Goal: Information Seeking & Learning: Learn about a topic

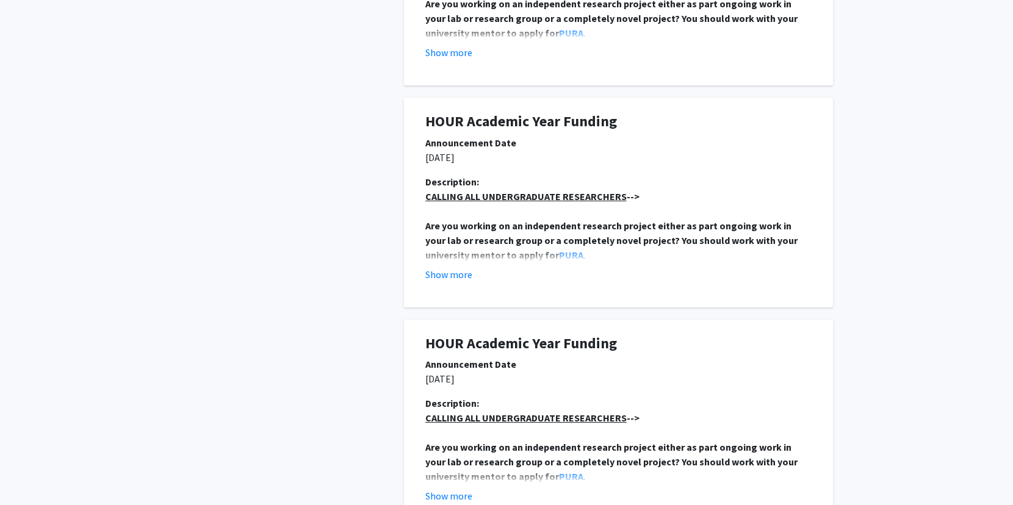
scroll to position [2089, 0]
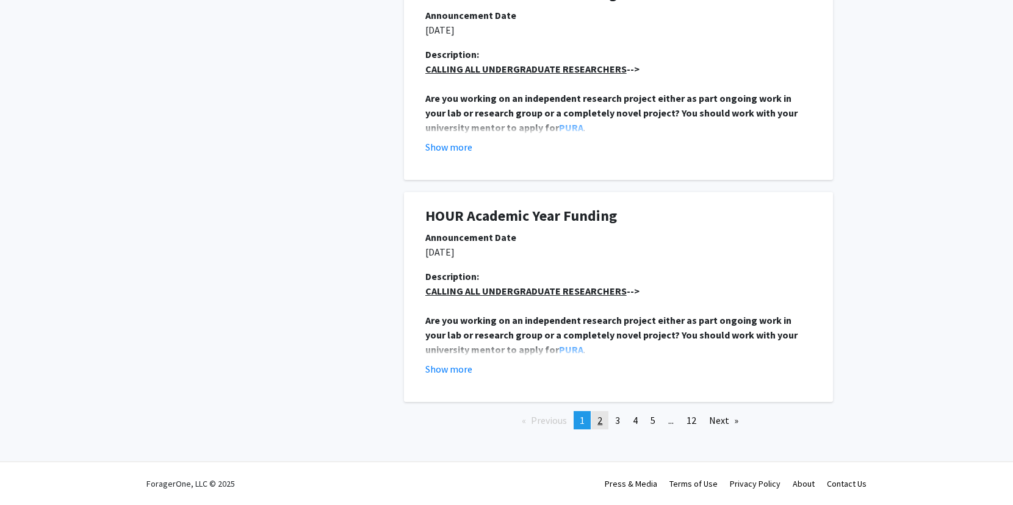
click at [598, 427] on link "page 2" at bounding box center [600, 420] width 17 height 18
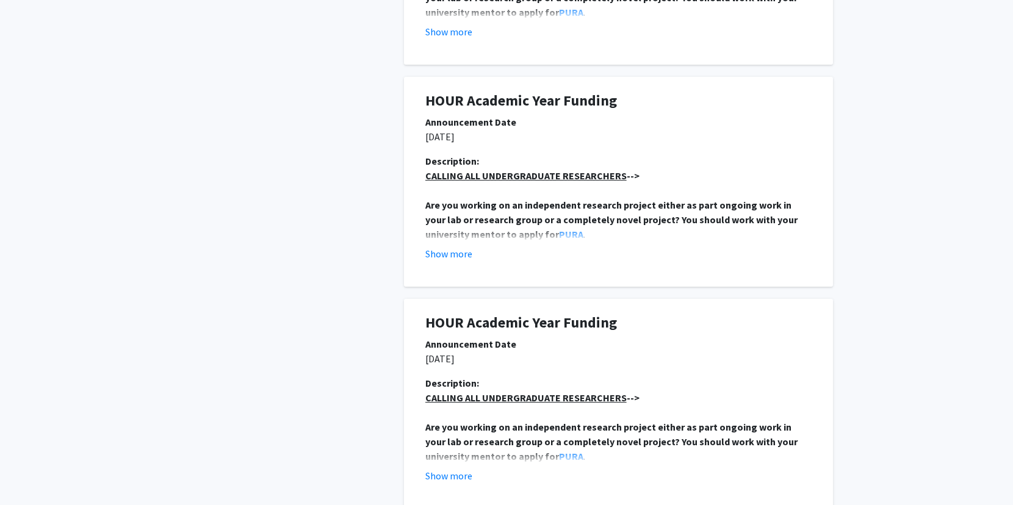
scroll to position [2108, 0]
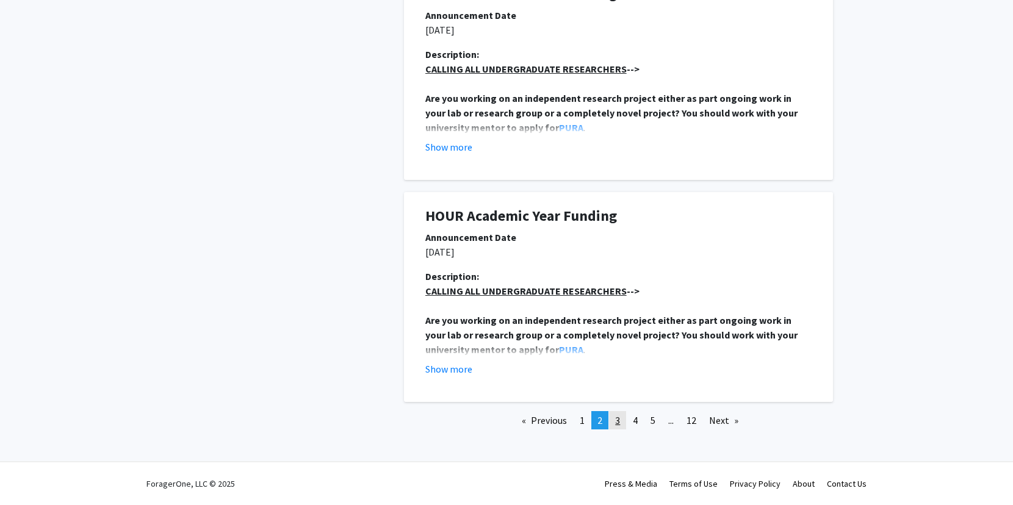
click at [614, 420] on link "page 3" at bounding box center [617, 420] width 17 height 18
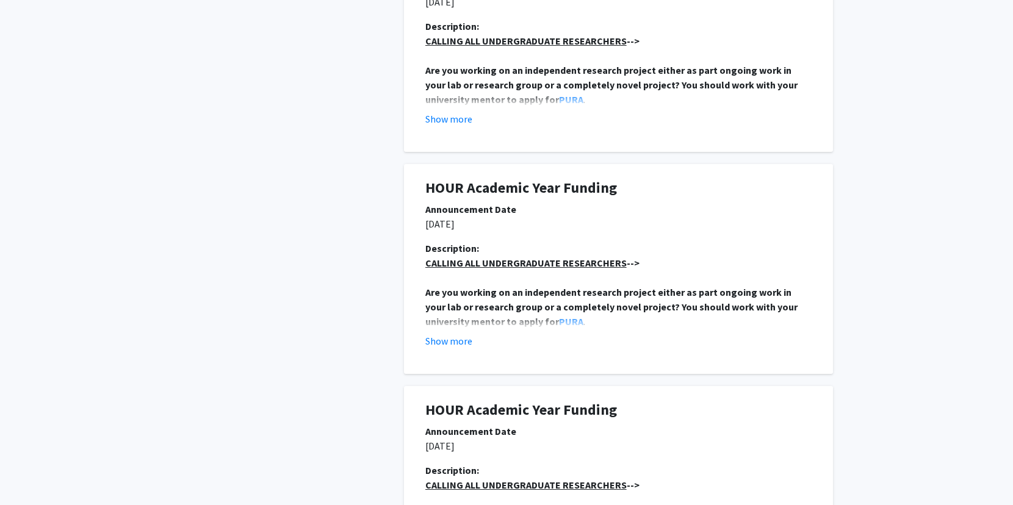
scroll to position [0, 0]
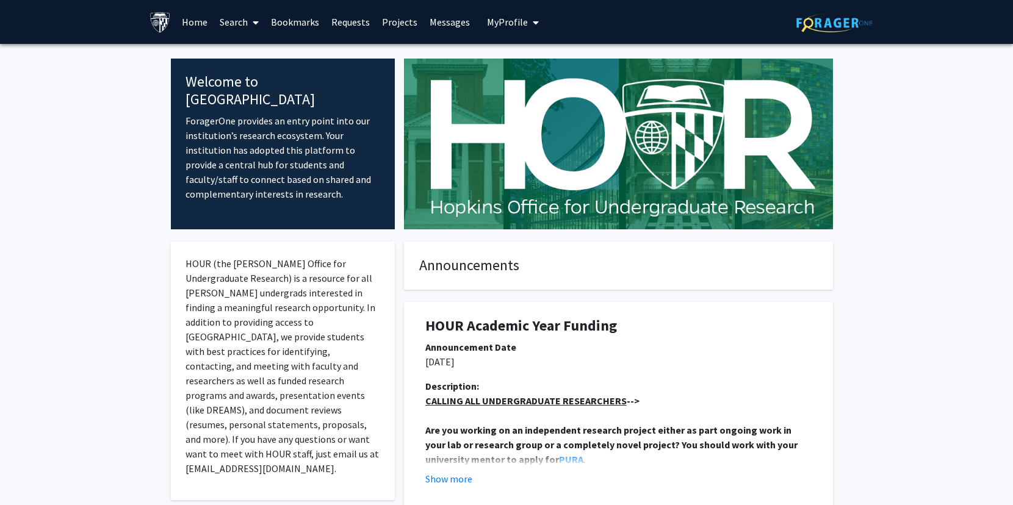
click at [248, 24] on span at bounding box center [253, 22] width 11 height 43
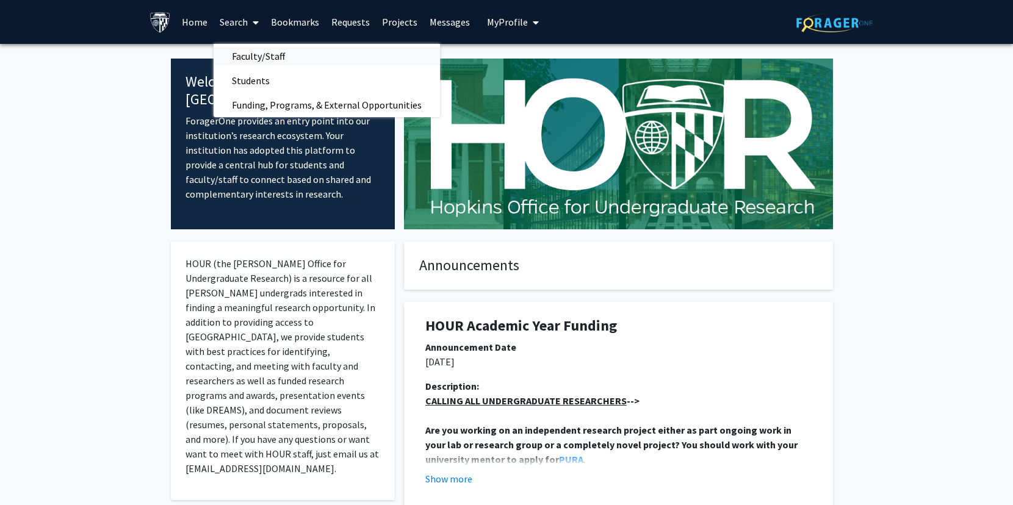
click at [252, 48] on span "Faculty/Staff" at bounding box center [259, 56] width 90 height 24
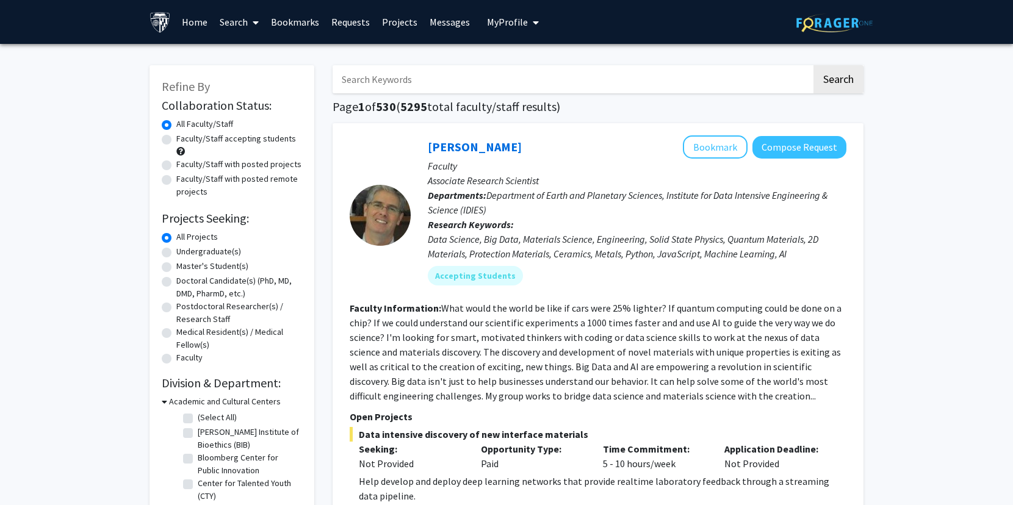
click at [250, 141] on label "Faculty/Staff accepting students" at bounding box center [236, 138] width 120 height 13
click at [184, 140] on input "Faculty/Staff accepting students" at bounding box center [180, 136] width 8 height 8
radio input "true"
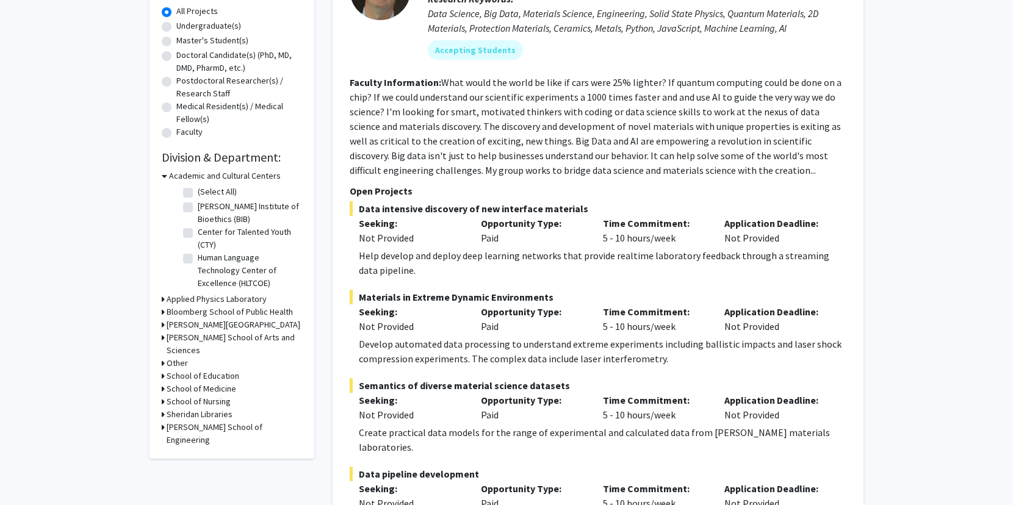
scroll to position [227, 0]
click at [197, 382] on h3 "School of Medicine" at bounding box center [202, 388] width 70 height 13
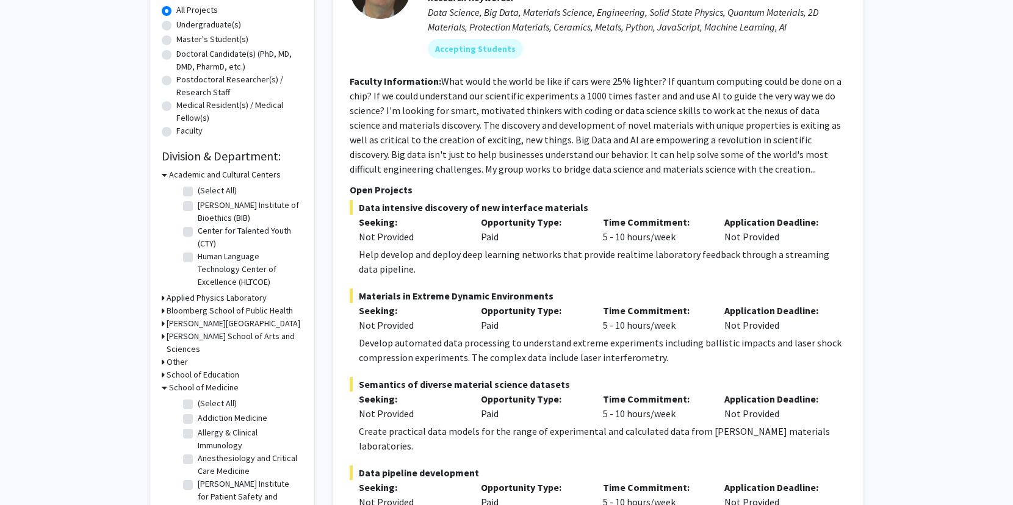
click at [197, 382] on h3 "School of Medicine" at bounding box center [204, 388] width 70 height 13
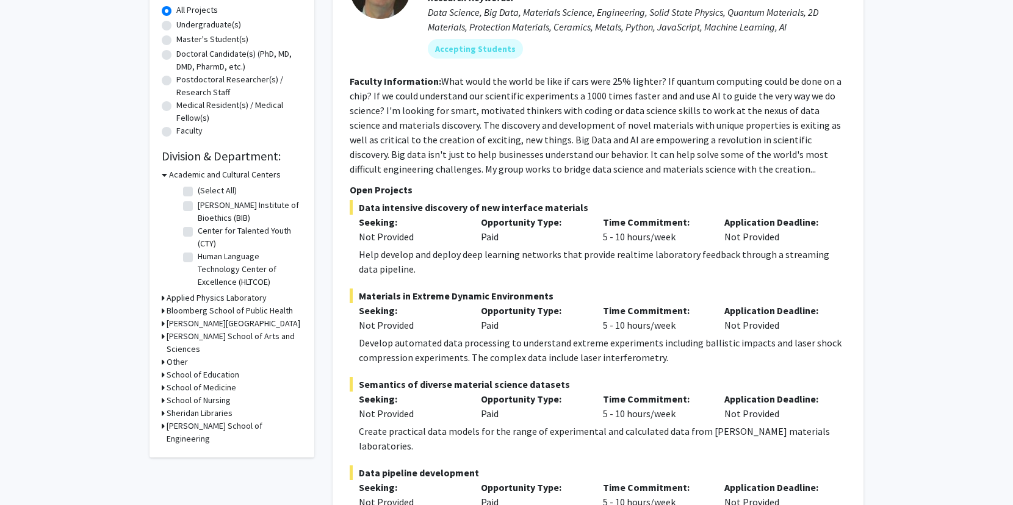
click at [194, 420] on h3 "Whiting School of Engineering" at bounding box center [235, 433] width 136 height 26
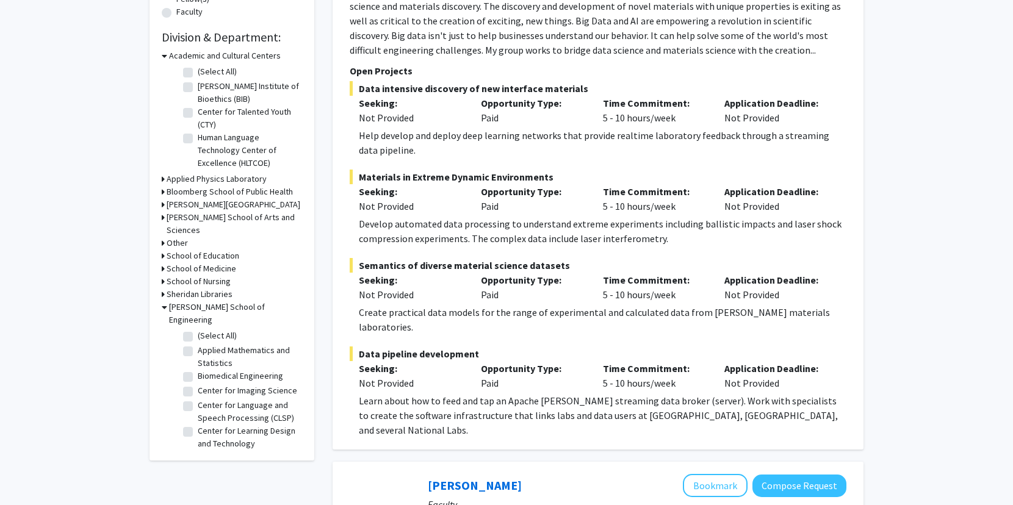
scroll to position [355, 0]
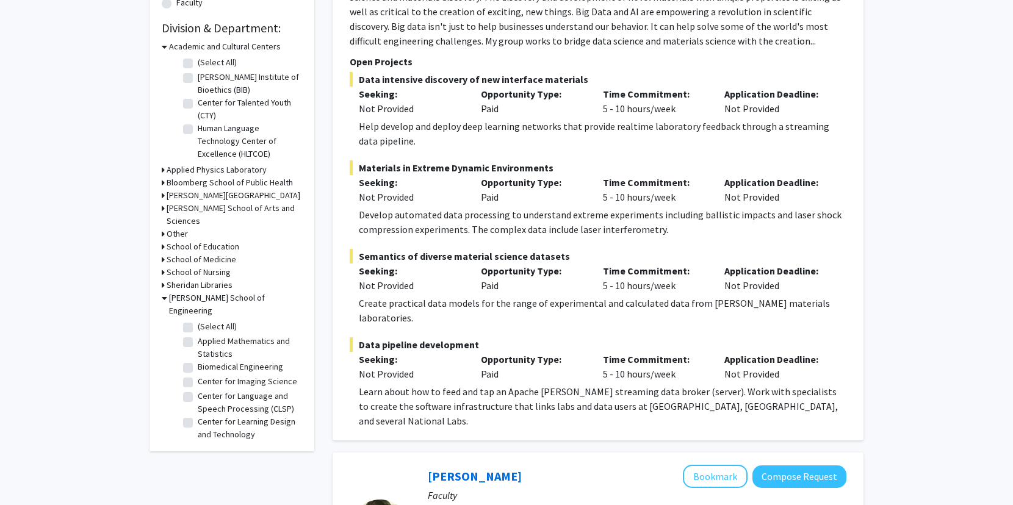
click at [203, 375] on label "Center for Imaging Science" at bounding box center [248, 381] width 100 height 13
click at [203, 375] on input "Center for Imaging Science" at bounding box center [202, 379] width 8 height 8
checkbox input "true"
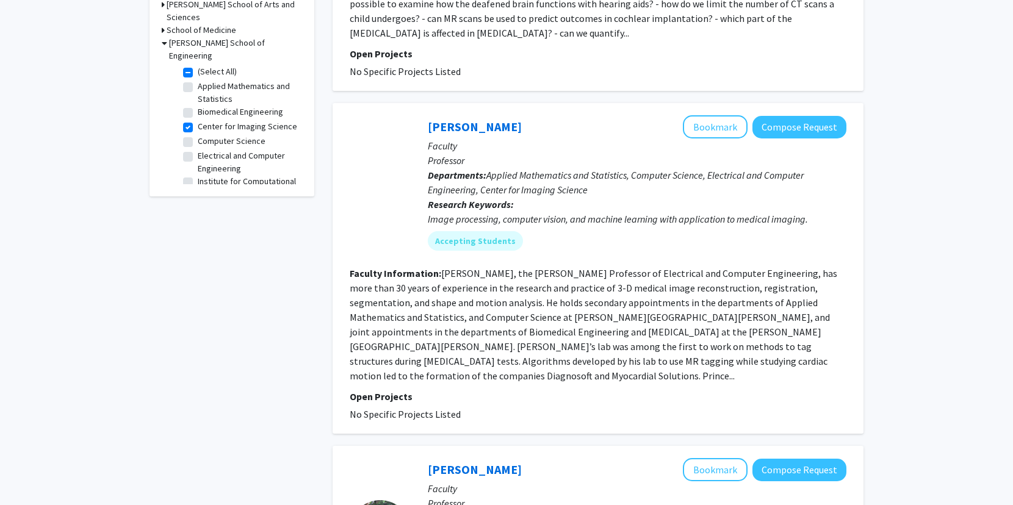
scroll to position [398, 0]
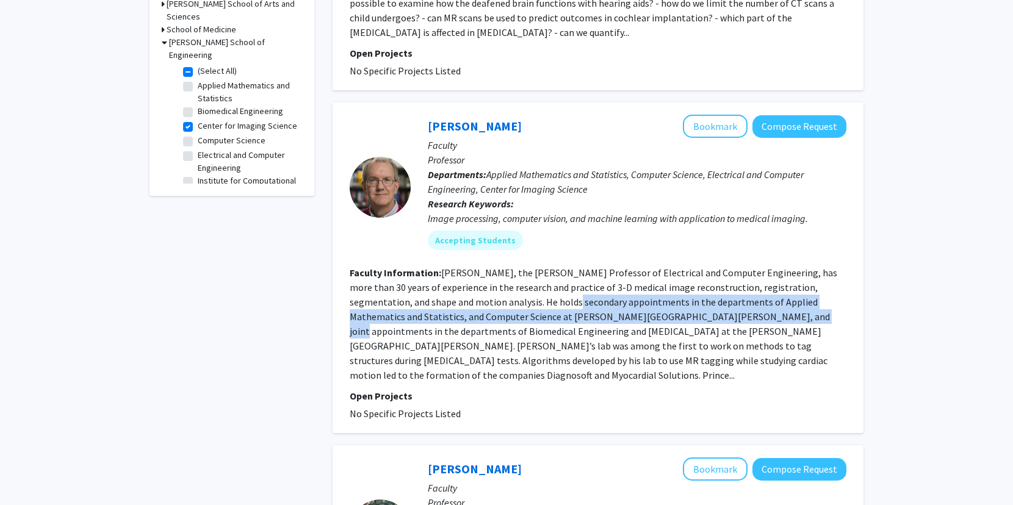
drag, startPoint x: 543, startPoint y: 290, endPoint x: 762, endPoint y: 300, distance: 220.0
click at [762, 300] on fg-read-more "Jerry Prince, the William B. Kouwenhoven Professor of Electrical and Computer E…" at bounding box center [594, 324] width 488 height 115
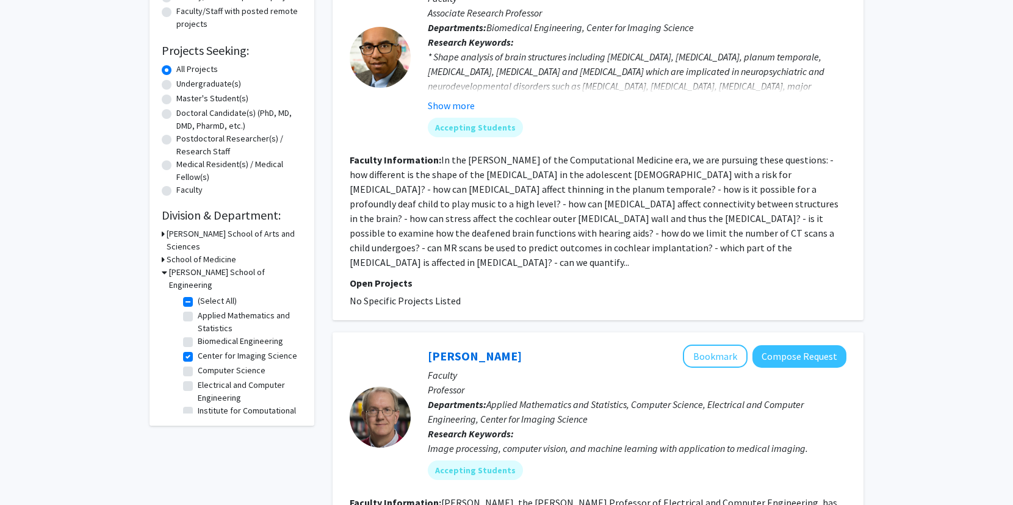
scroll to position [212, 0]
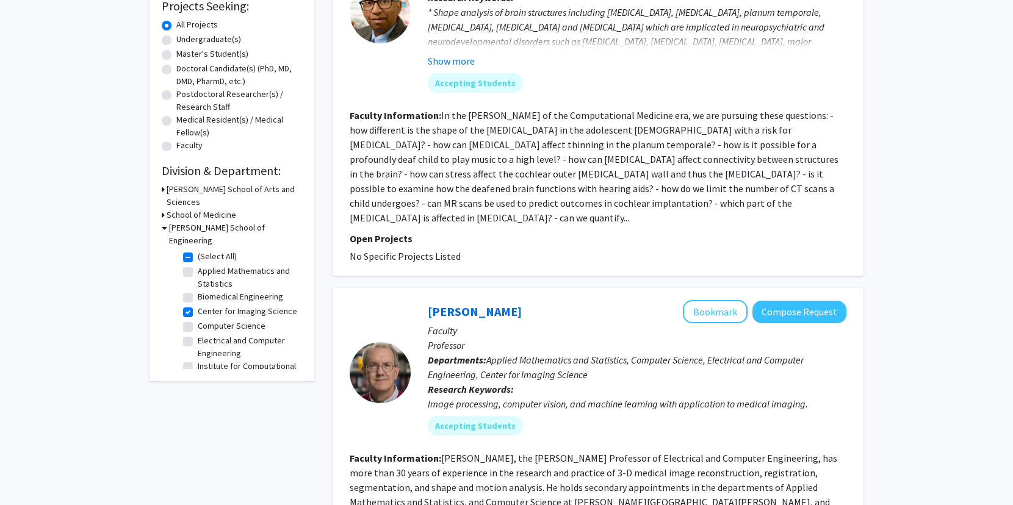
click at [198, 320] on label "Computer Science" at bounding box center [232, 326] width 68 height 13
click at [198, 320] on input "Computer Science" at bounding box center [202, 324] width 8 height 8
checkbox input "true"
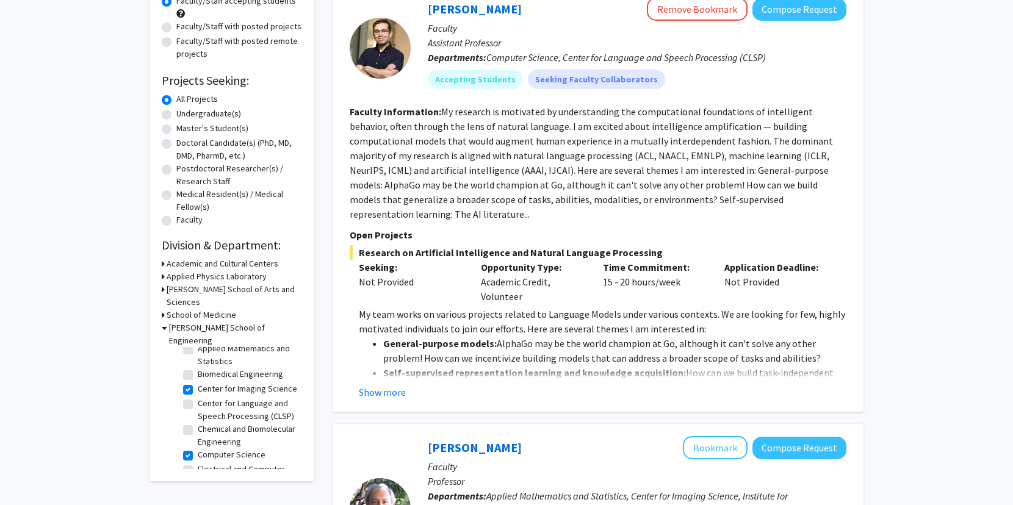
scroll to position [23, 0]
click at [198, 397] on label "Center for Language and Speech Processing (CLSP)" at bounding box center [248, 410] width 101 height 26
click at [198, 397] on input "Center for Language and Speech Processing (CLSP)" at bounding box center [202, 401] width 8 height 8
checkbox input "true"
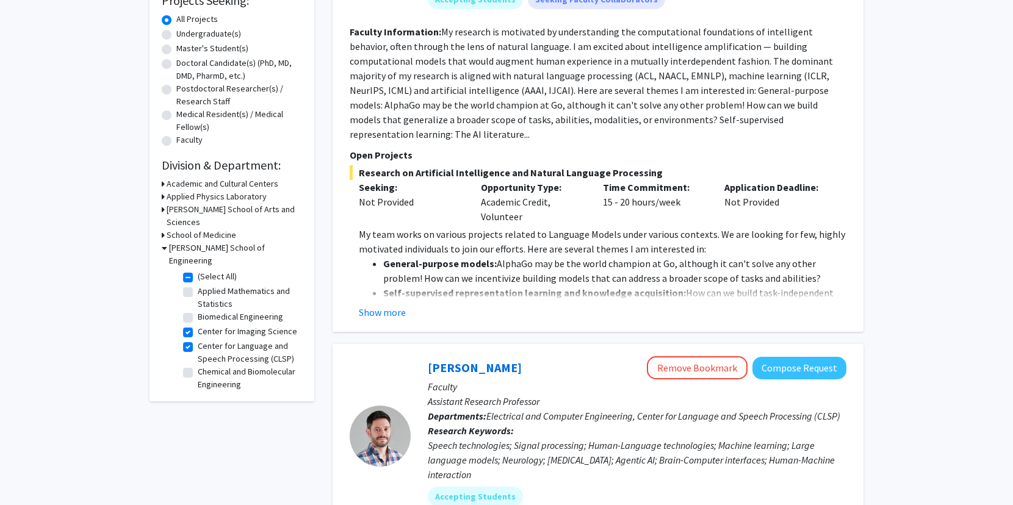
scroll to position [254, 0]
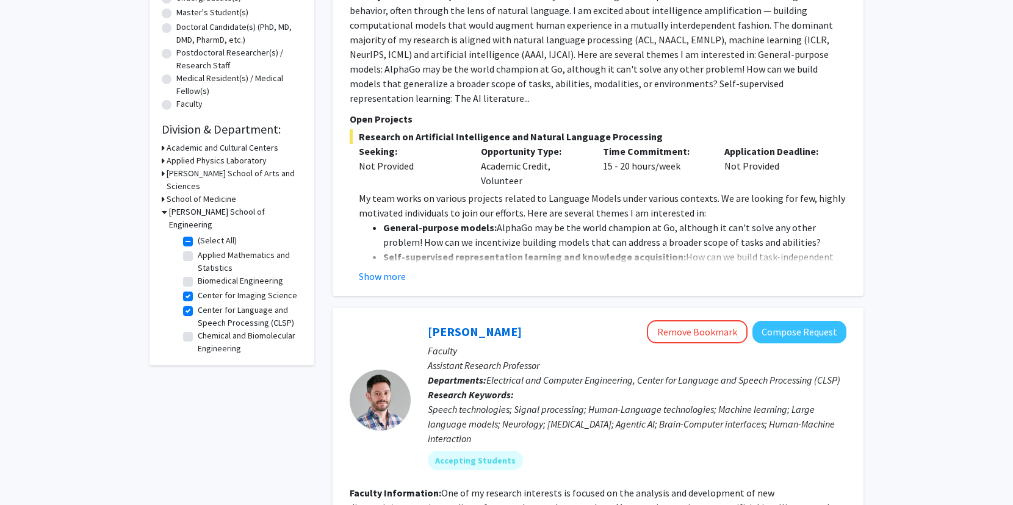
click at [198, 289] on label "Center for Imaging Science" at bounding box center [248, 295] width 100 height 13
click at [198, 289] on input "Center for Imaging Science" at bounding box center [202, 293] width 8 height 8
checkbox input "false"
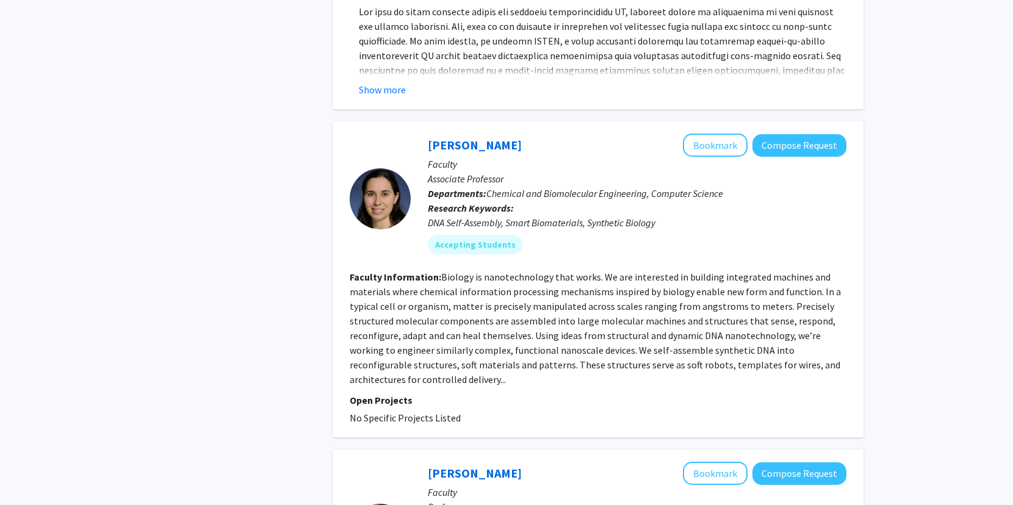
scroll to position [975, 0]
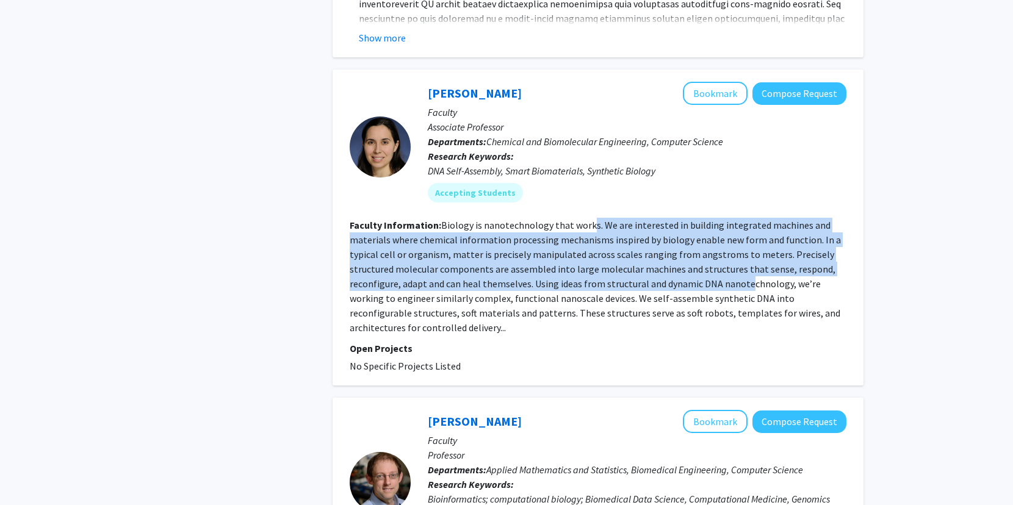
drag, startPoint x: 588, startPoint y: 195, endPoint x: 743, endPoint y: 248, distance: 163.3
click at [743, 248] on fg-read-more "Biology is nanotechnology that works. We are interested in building integrated …" at bounding box center [595, 276] width 491 height 115
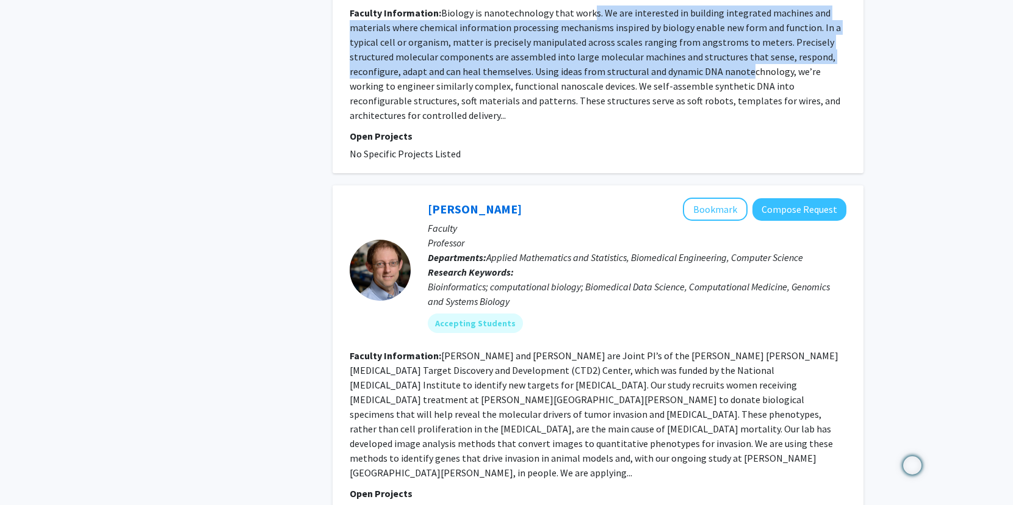
scroll to position [1190, 0]
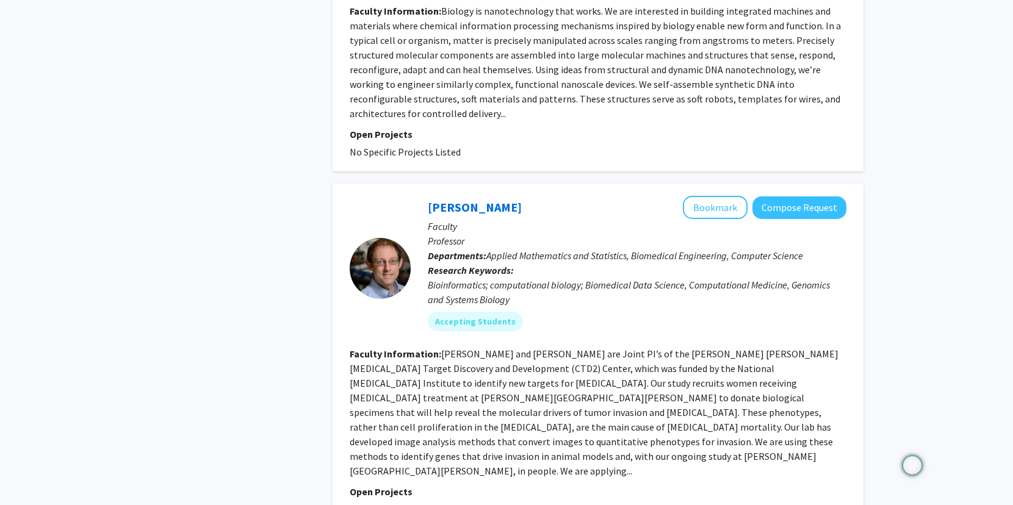
click at [675, 372] on fg-read-more "Joel Bader and Andy Ewald are Joint PI’s of the Johns Hopkins Cancer Target Dis…" at bounding box center [594, 412] width 489 height 129
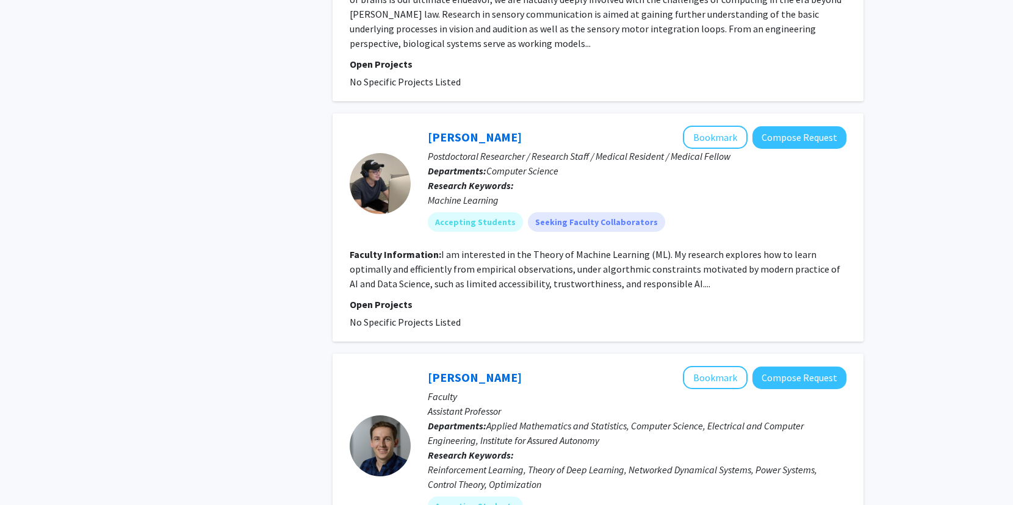
scroll to position [1926, 0]
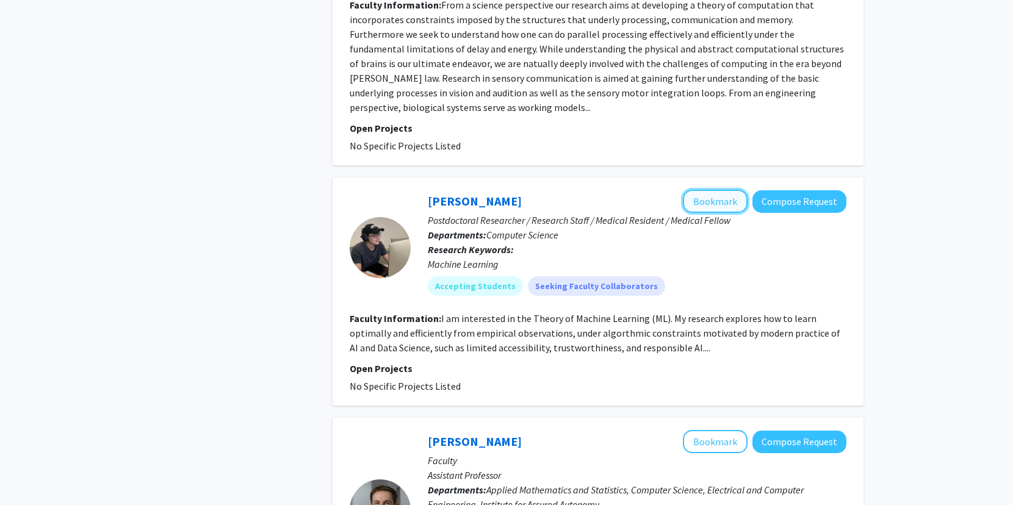
click at [731, 190] on button "Bookmark" at bounding box center [715, 201] width 65 height 23
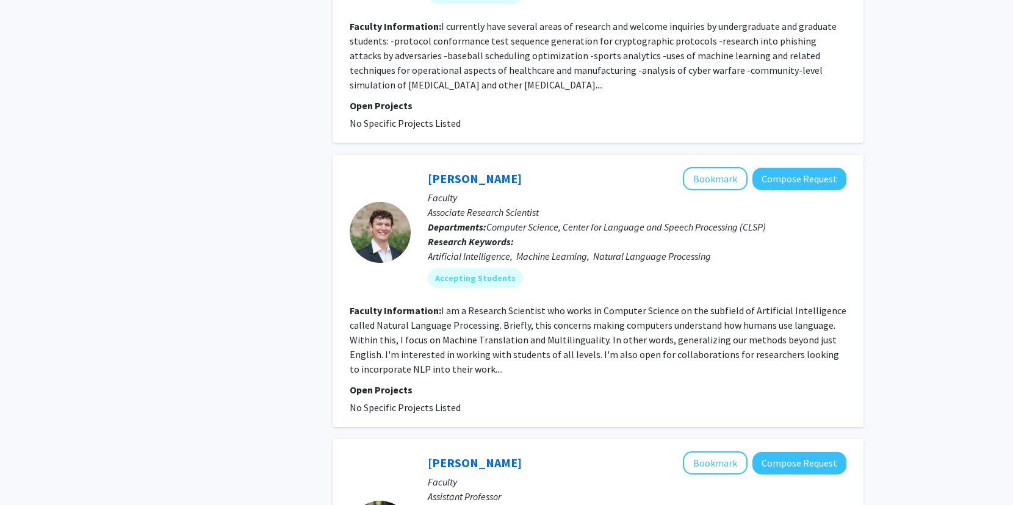
scroll to position [2804, 0]
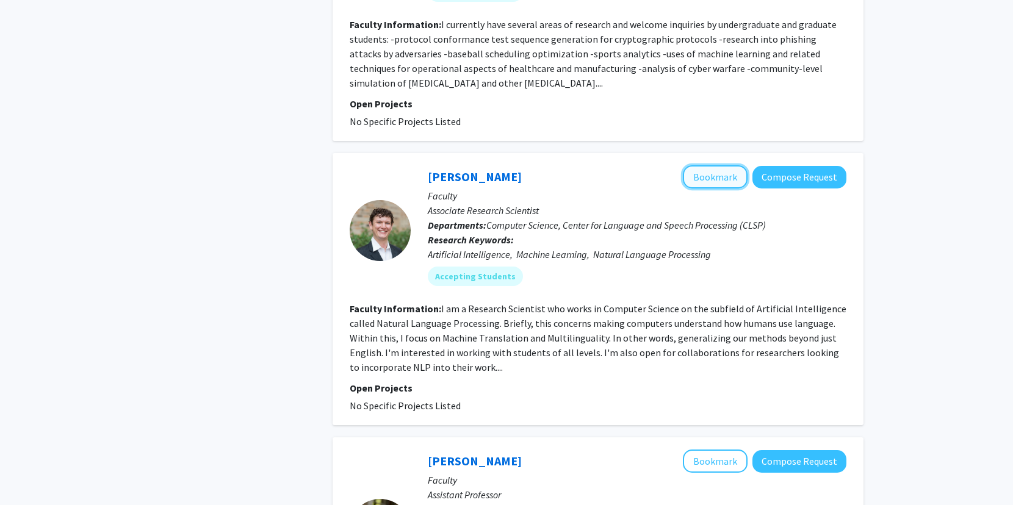
click at [733, 165] on button "Bookmark" at bounding box center [715, 176] width 65 height 23
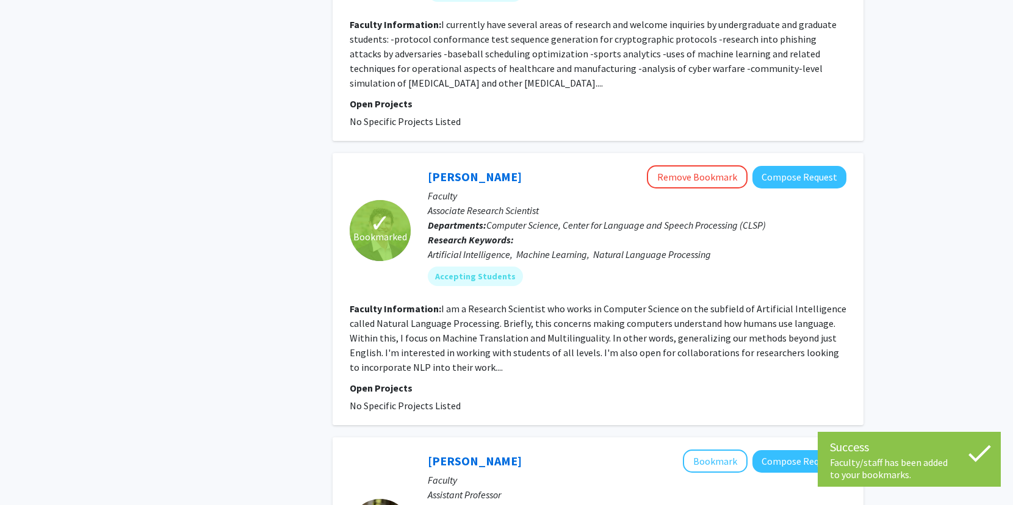
drag, startPoint x: 491, startPoint y: 267, endPoint x: 734, endPoint y: 256, distance: 243.2
click at [728, 302] on section "Faculty Information: I am a Research Scientist who works in Computer Science on…" at bounding box center [598, 338] width 497 height 73
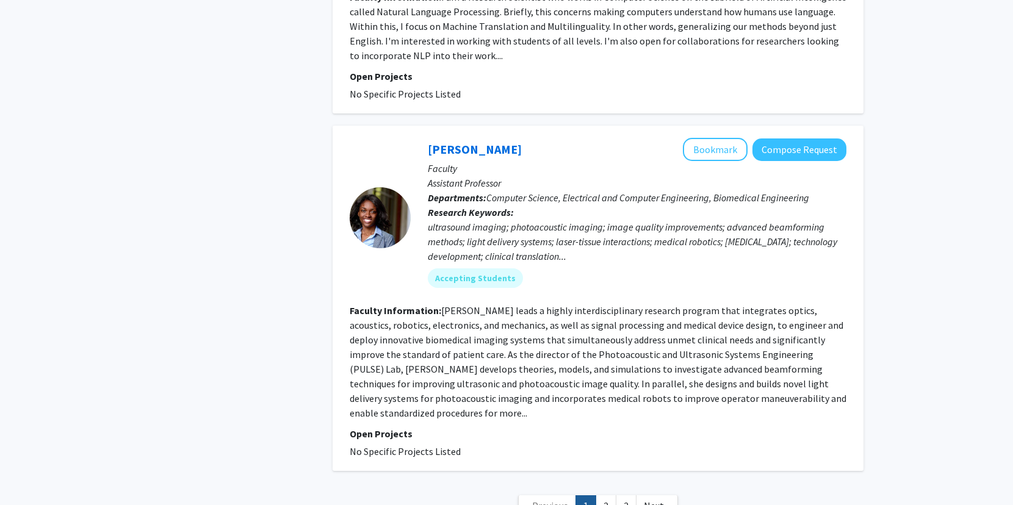
scroll to position [3121, 0]
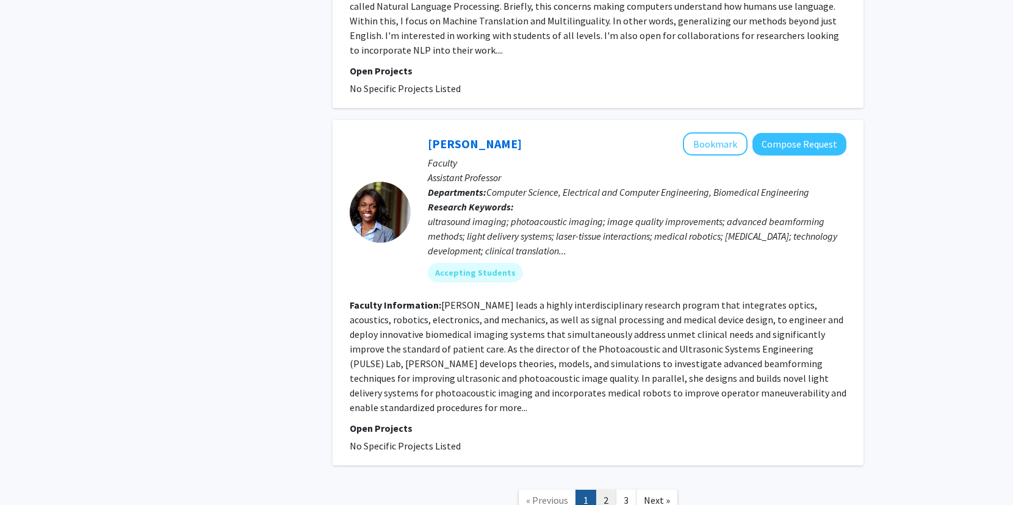
click at [605, 490] on link "2" at bounding box center [606, 500] width 21 height 21
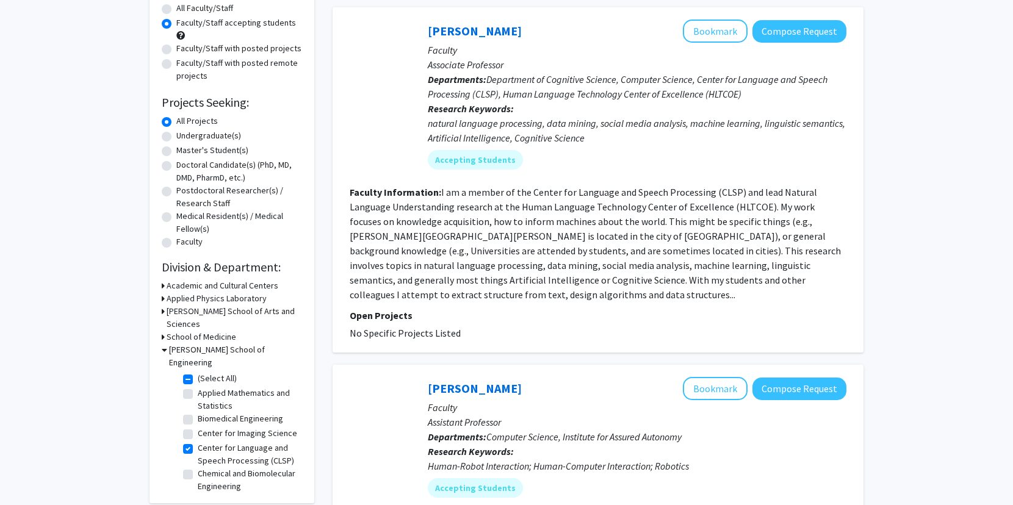
scroll to position [125, 0]
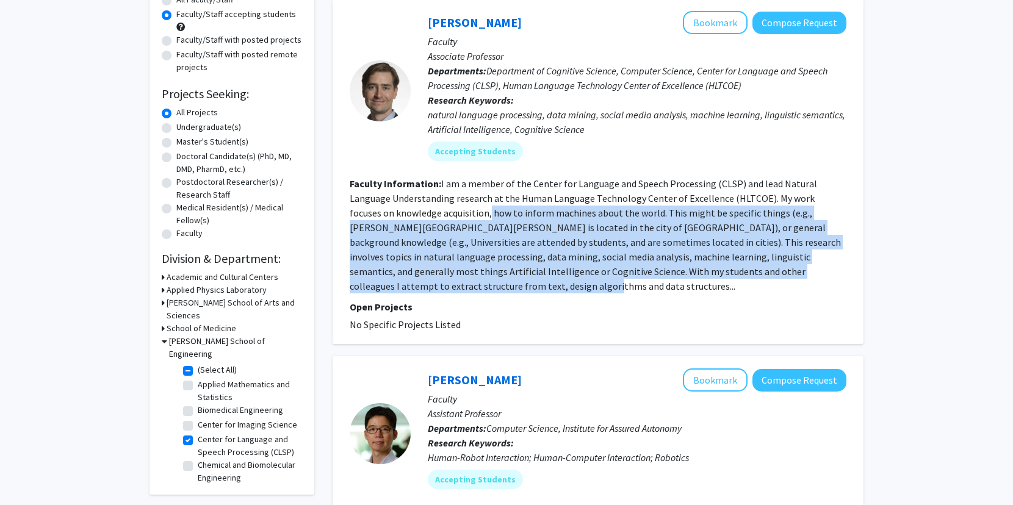
drag, startPoint x: 444, startPoint y: 212, endPoint x: 632, endPoint y: 281, distance: 199.7
click at [632, 281] on section "Faculty Information: I am a member of the Center for Language and Speech Proces…" at bounding box center [598, 234] width 497 height 117
click at [776, 23] on button "Compose Request" at bounding box center [800, 23] width 94 height 23
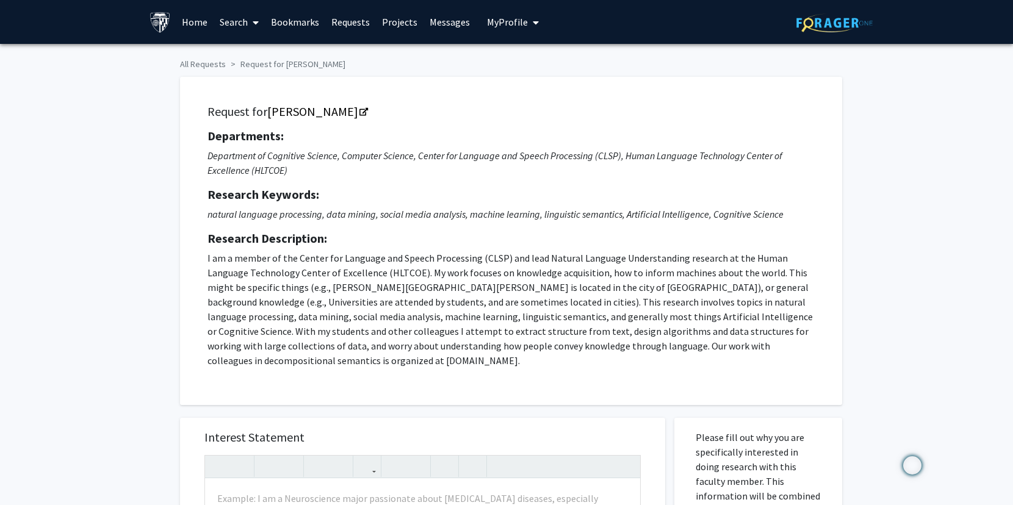
click at [339, 27] on link "Requests" at bounding box center [350, 22] width 51 height 43
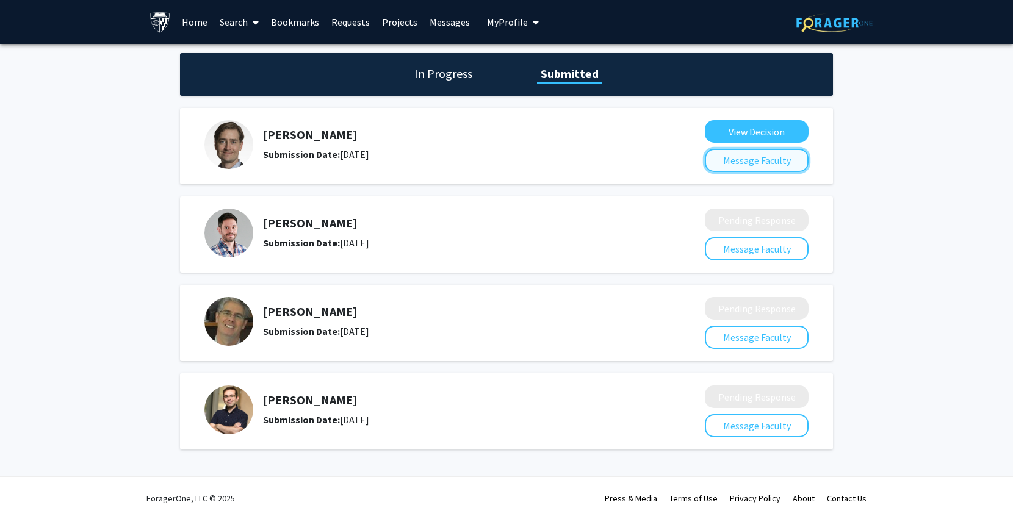
click at [758, 156] on button "Message Faculty" at bounding box center [757, 160] width 104 height 23
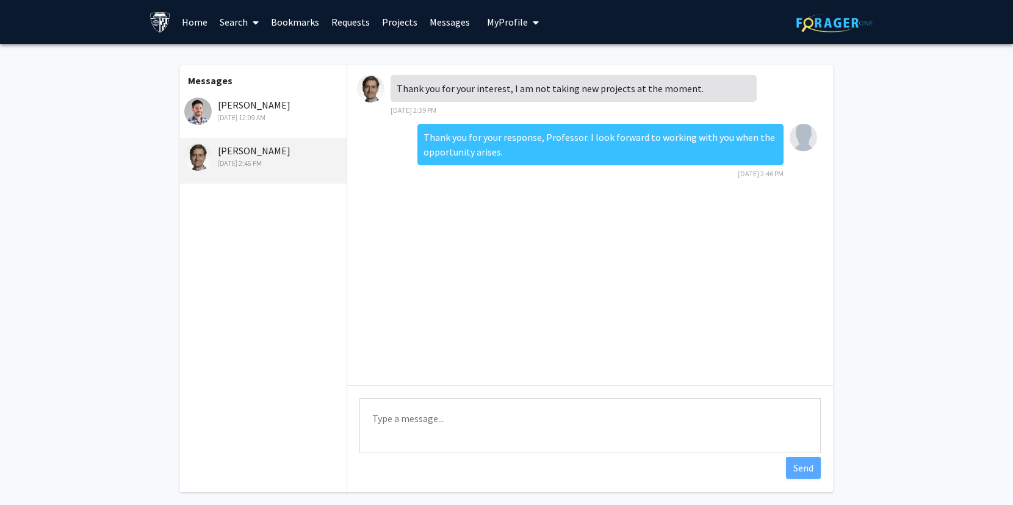
click at [277, 160] on div "Jun 30, 2025 2:46 PM" at bounding box center [263, 163] width 159 height 11
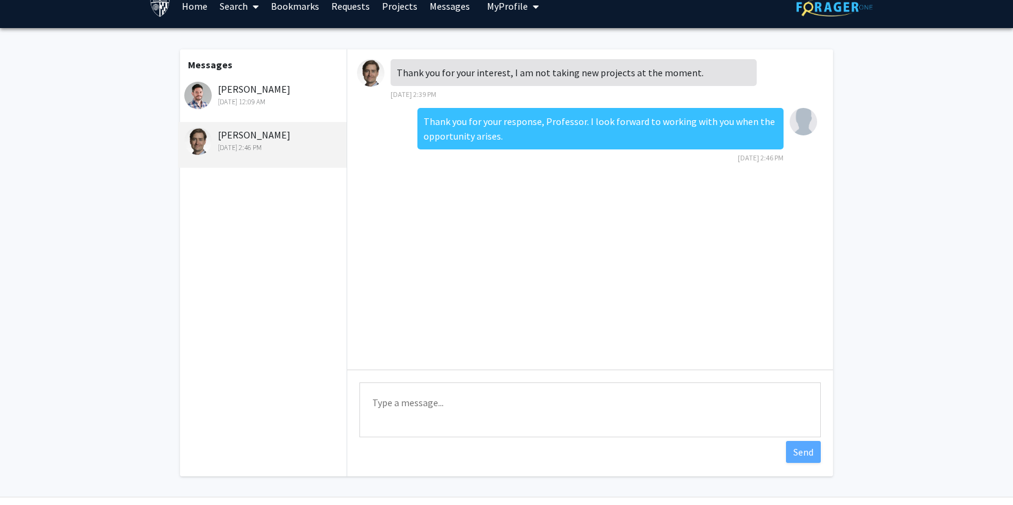
scroll to position [51, 0]
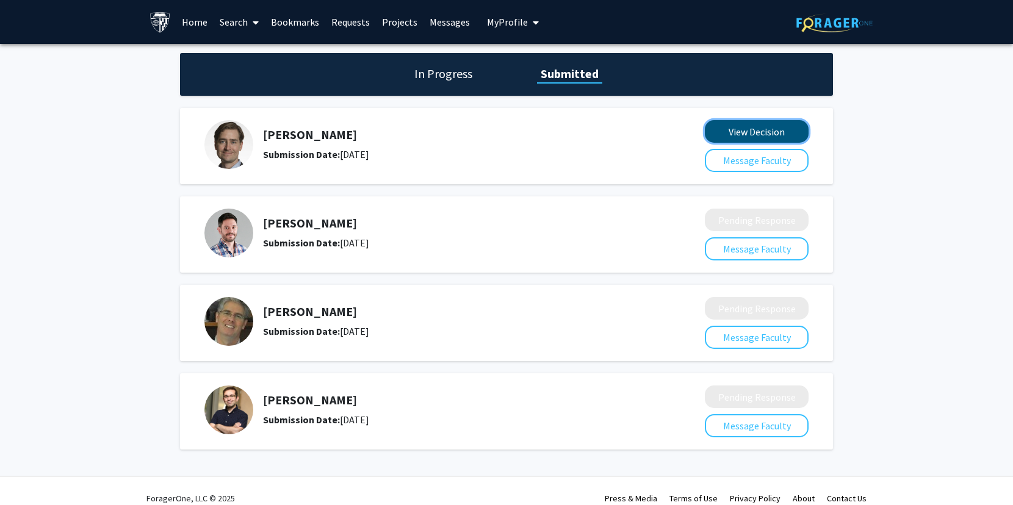
click at [776, 132] on button "View Decision" at bounding box center [757, 131] width 104 height 23
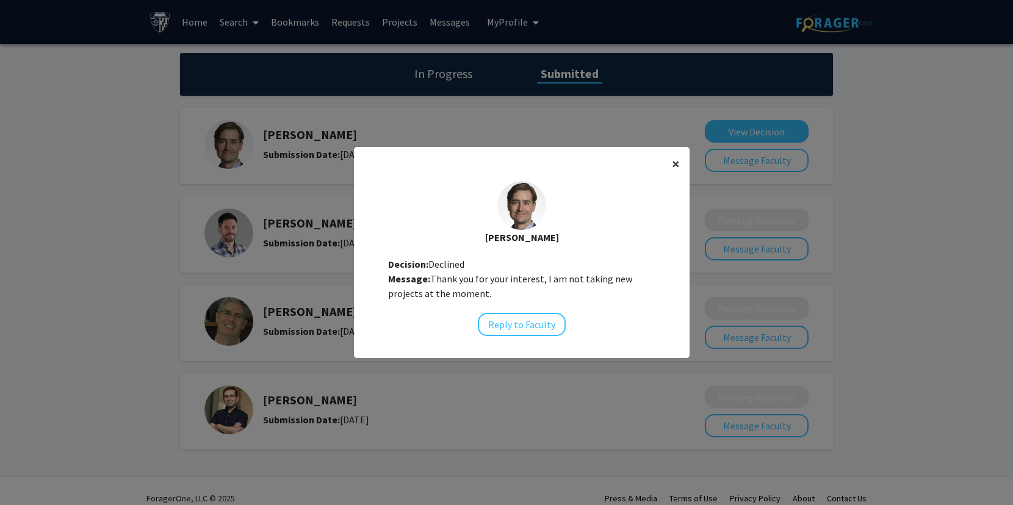
click at [681, 162] on button "×" at bounding box center [675, 164] width 27 height 34
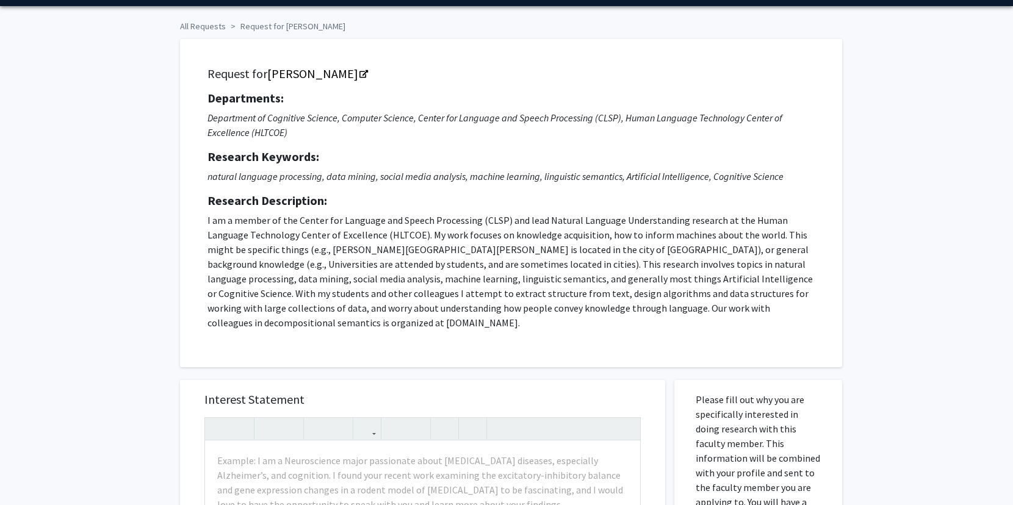
scroll to position [38, 0]
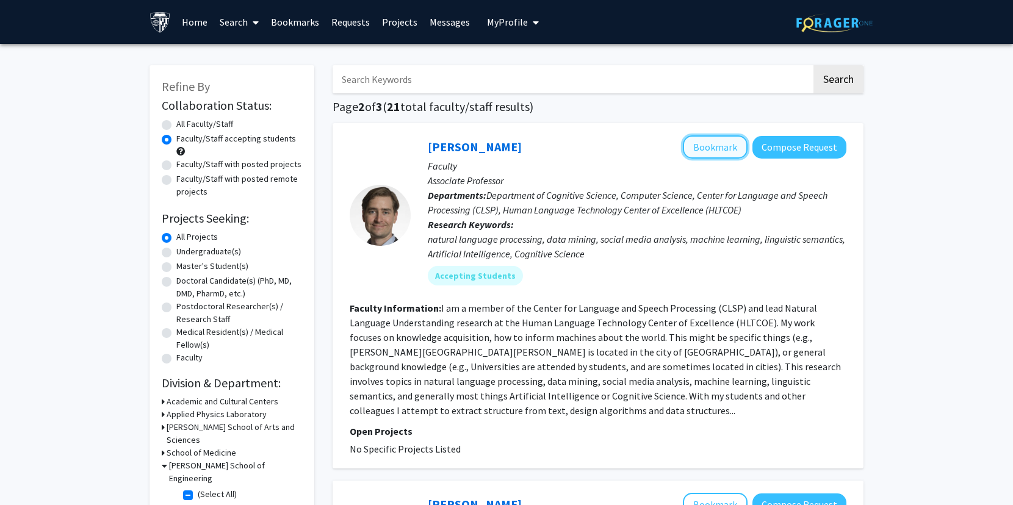
click at [725, 157] on button "Bookmark" at bounding box center [715, 147] width 65 height 23
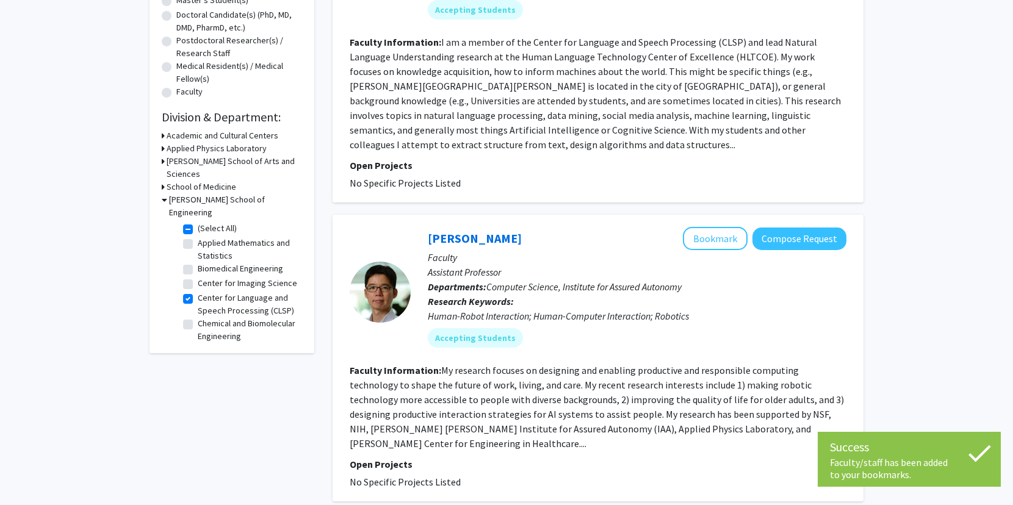
scroll to position [267, 0]
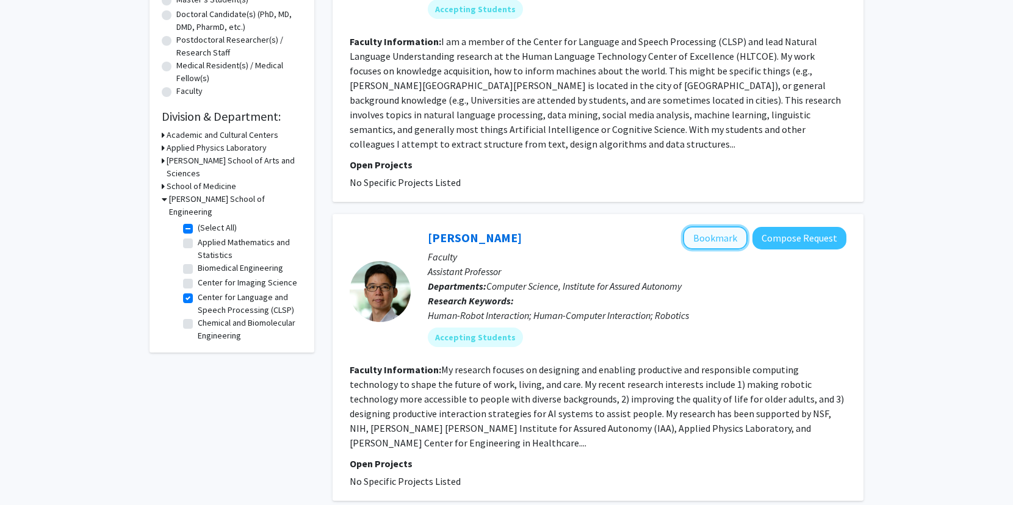
click at [725, 234] on button "Bookmark" at bounding box center [715, 237] width 65 height 23
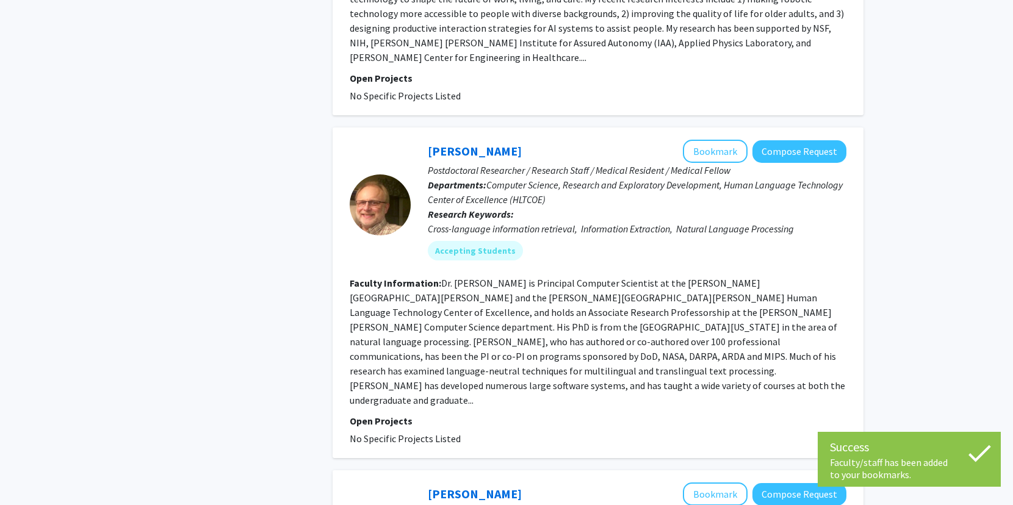
scroll to position [656, 0]
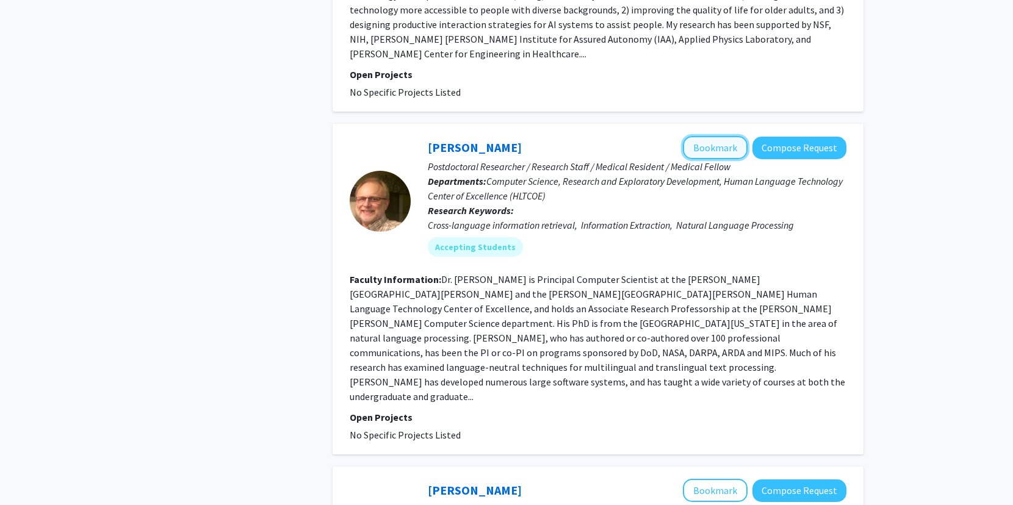
click at [734, 142] on button "Bookmark" at bounding box center [715, 147] width 65 height 23
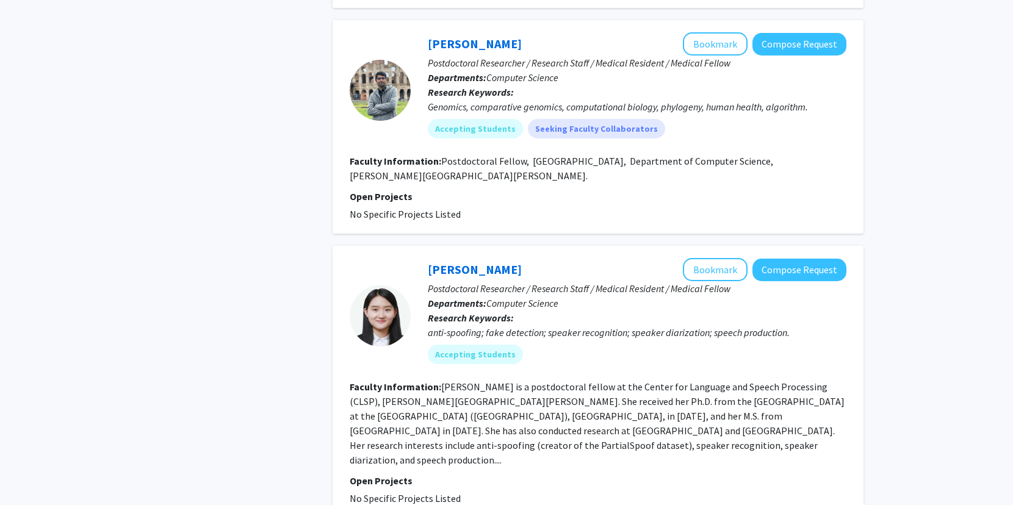
scroll to position [1104, 0]
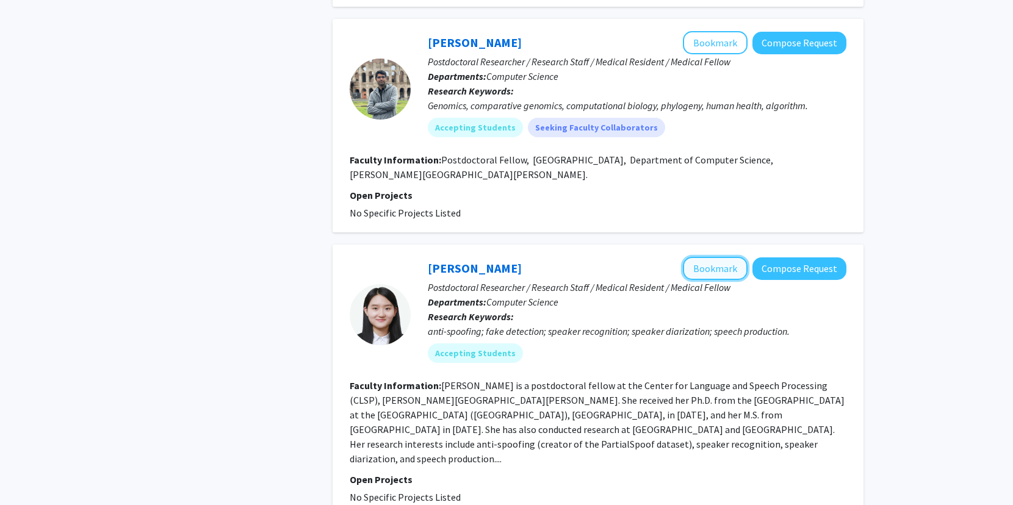
click at [732, 257] on button "Bookmark" at bounding box center [715, 268] width 65 height 23
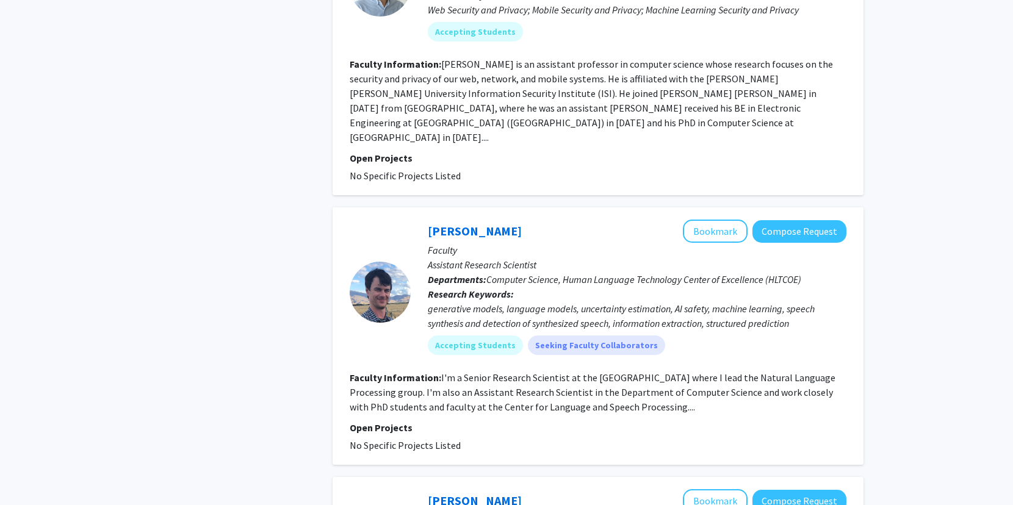
scroll to position [2069, 0]
click at [738, 219] on button "Bookmark" at bounding box center [715, 230] width 65 height 23
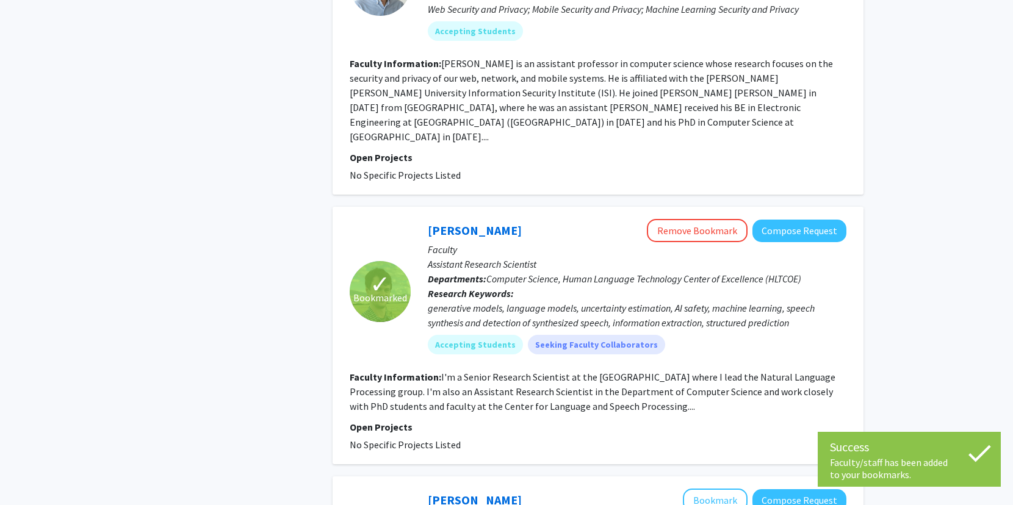
click at [735, 371] on fg-read-more "I'm a Senior Research Scientist at the JHU HLTCOE where I lead the Natural Lang…" at bounding box center [593, 392] width 486 height 42
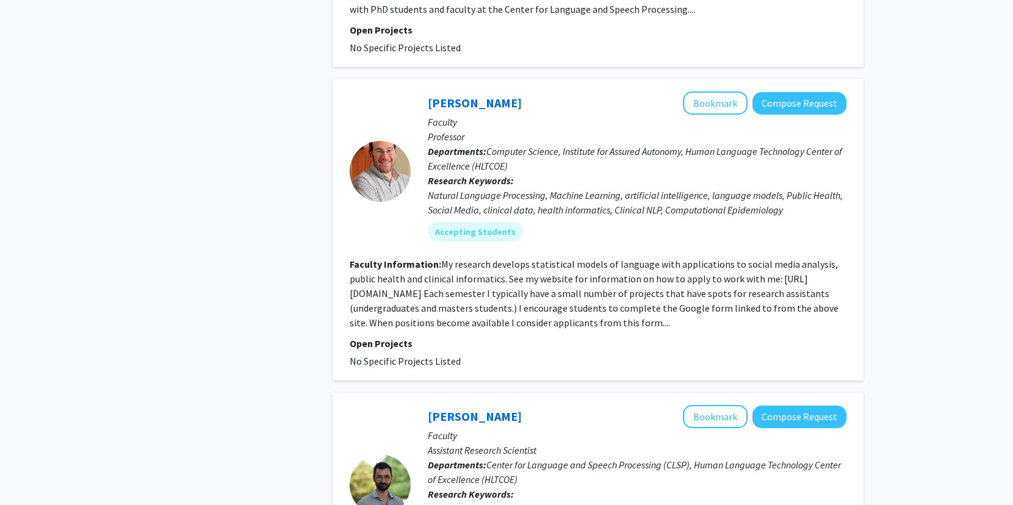
scroll to position [2459, 0]
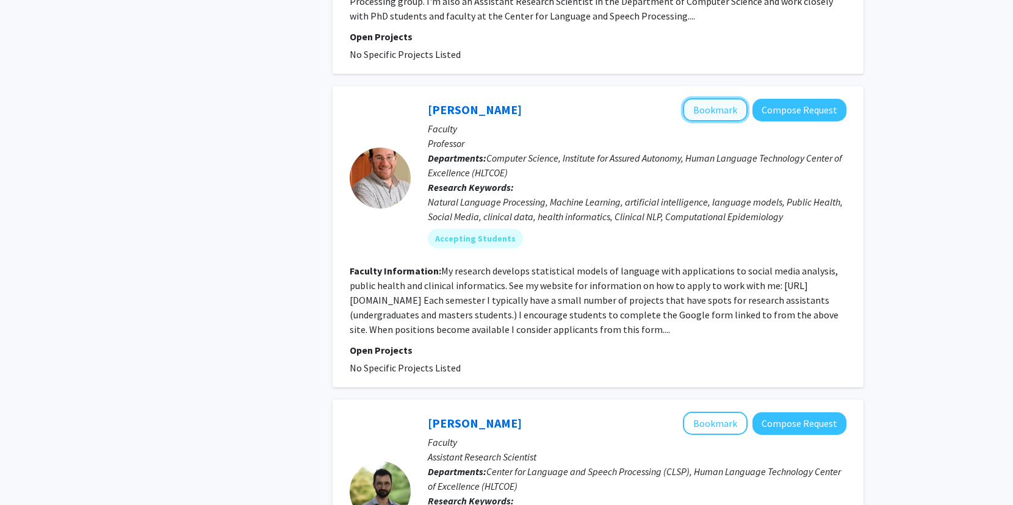
click at [733, 98] on button "Bookmark" at bounding box center [715, 109] width 65 height 23
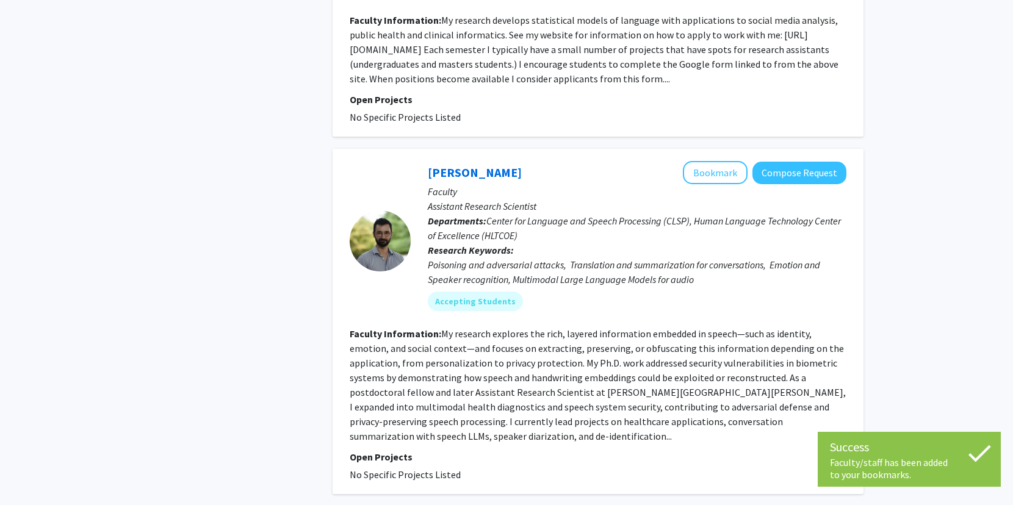
scroll to position [2745, 0]
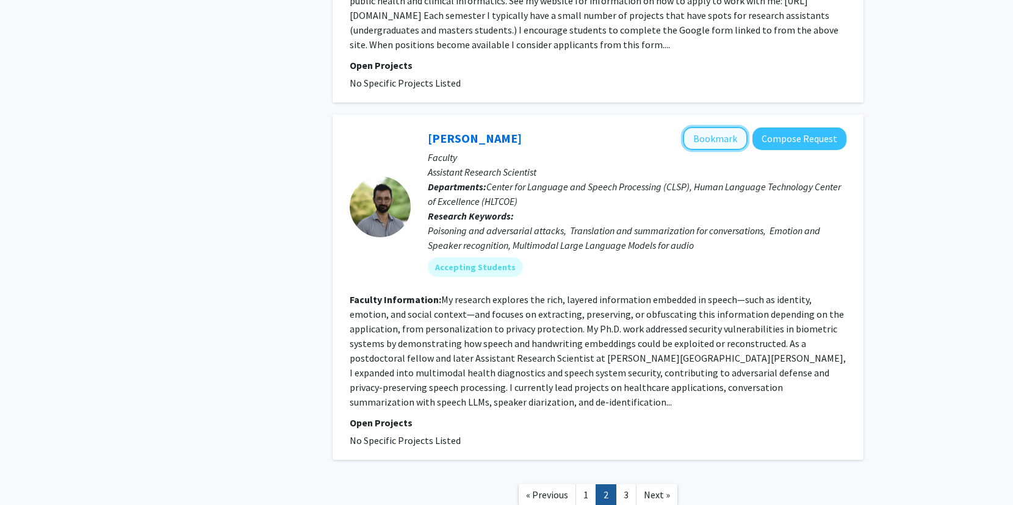
click at [722, 127] on button "Bookmark" at bounding box center [715, 138] width 65 height 23
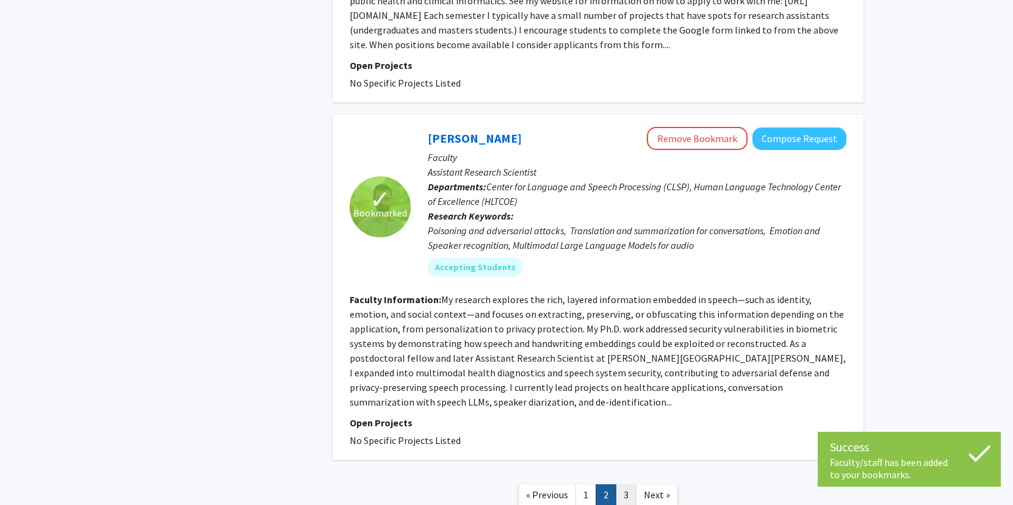
click at [624, 485] on link "3" at bounding box center [626, 495] width 21 height 21
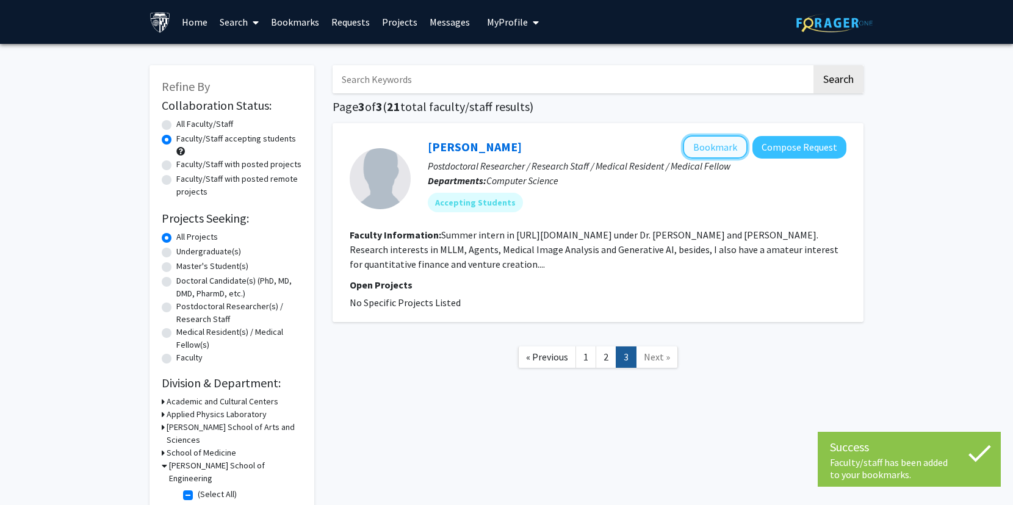
click at [729, 147] on button "Bookmark" at bounding box center [715, 147] width 65 height 23
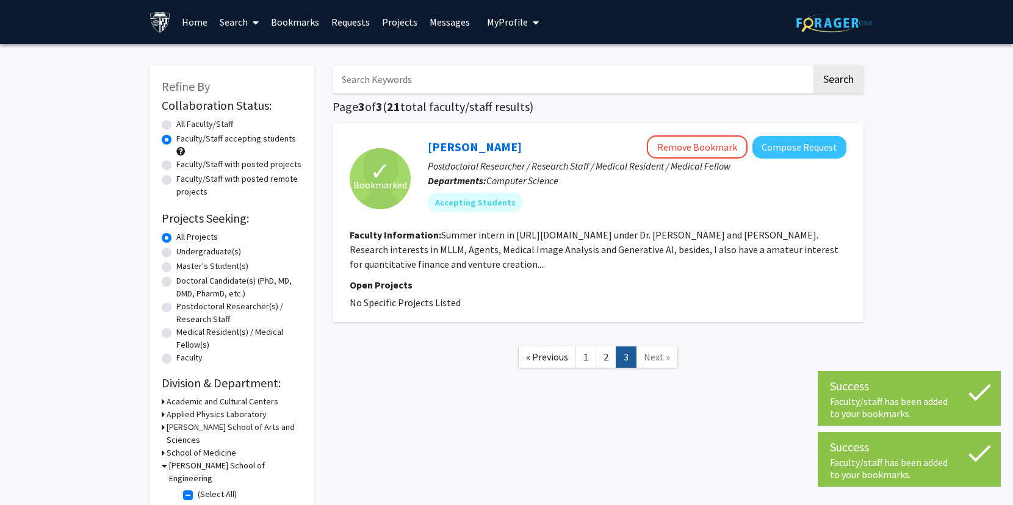
click at [902, 246] on div "Refine By Collaboration Status: Collaboration Status All Faculty/Staff Collabor…" at bounding box center [506, 345] width 1013 height 603
